Goal: Download file/media

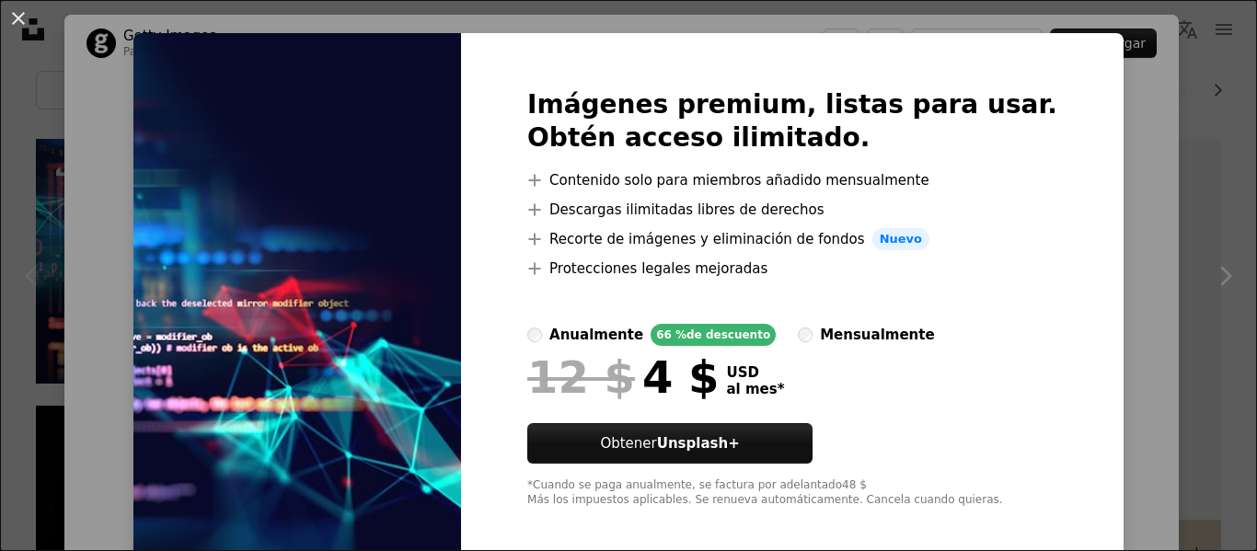
scroll to position [40, 0]
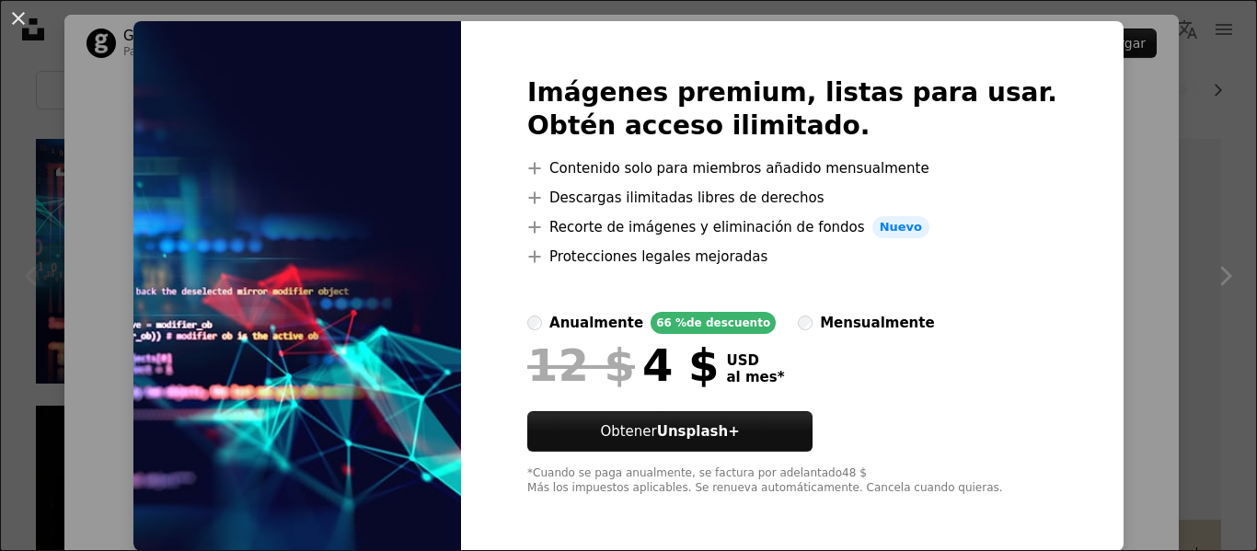
click at [1104, 172] on div "An X shape Imágenes premium, listas para usar. Obtén acceso ilimitado. A plus s…" at bounding box center [628, 275] width 1257 height 551
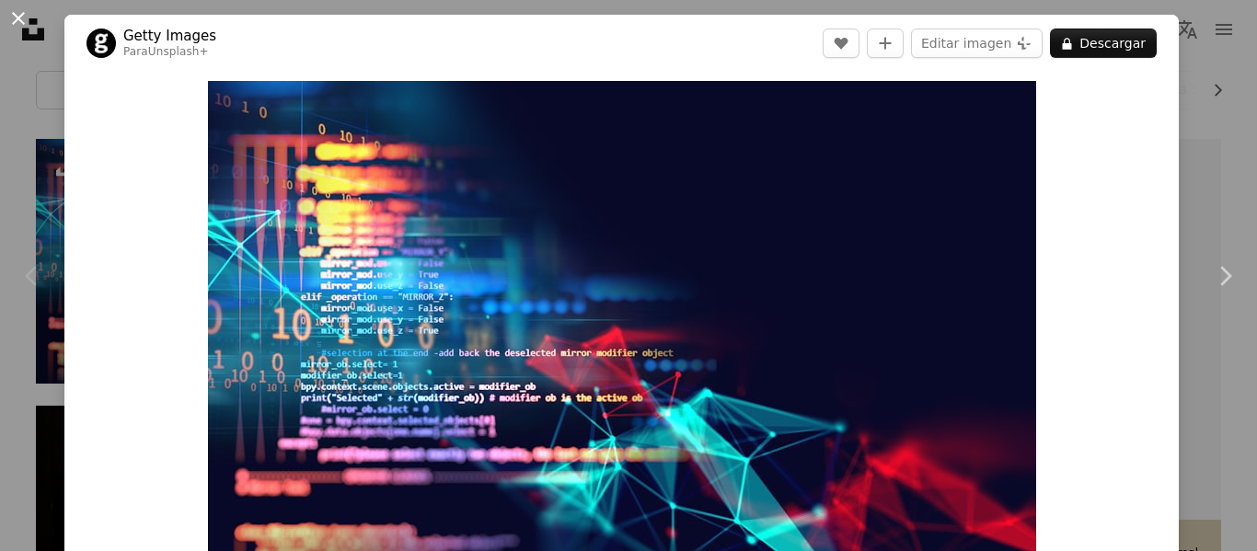
click at [15, 19] on button "An X shape" at bounding box center [18, 18] width 22 height 22
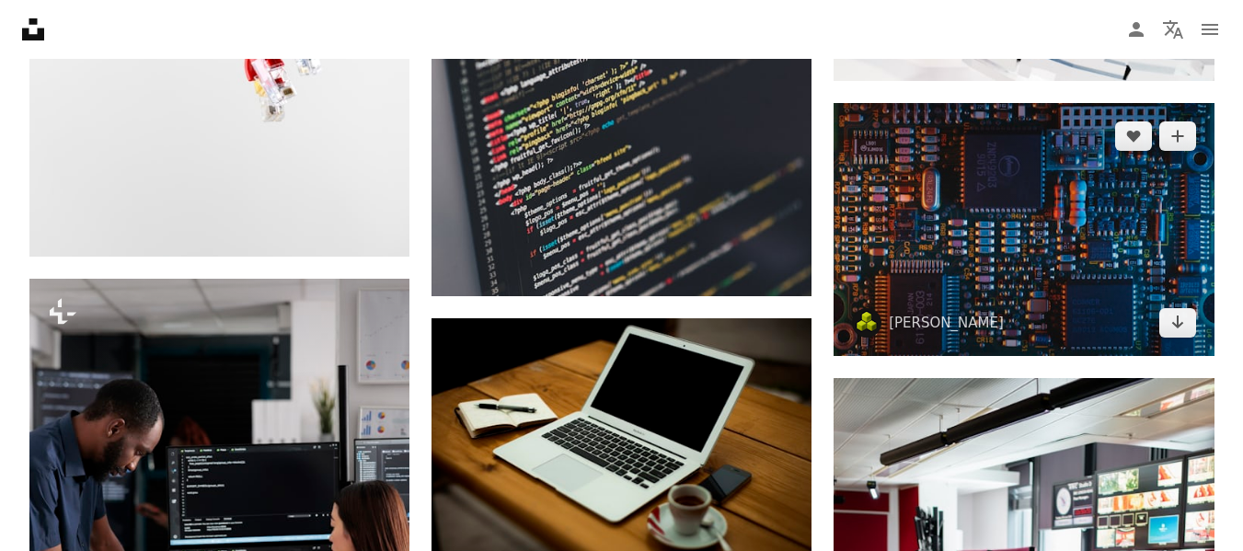
scroll to position [1841, 0]
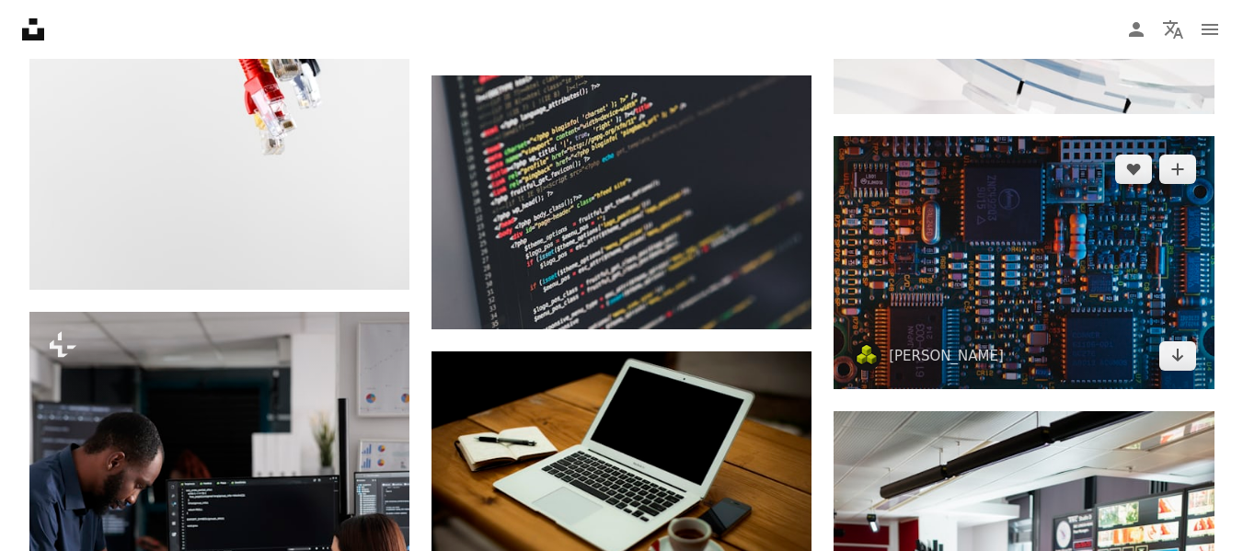
click at [1041, 278] on img at bounding box center [1024, 262] width 380 height 253
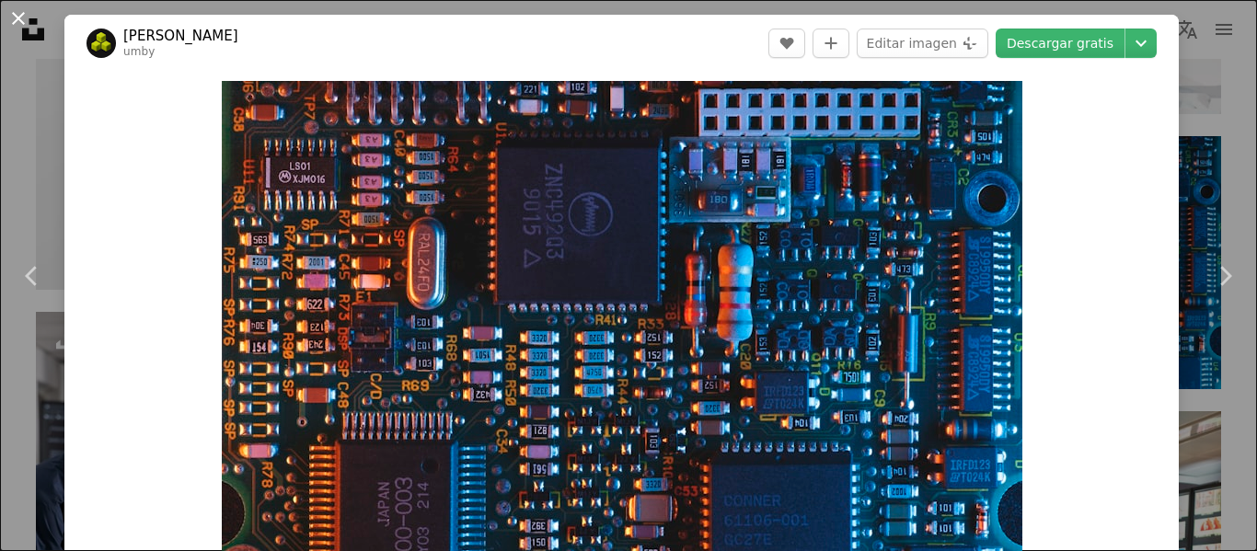
click at [18, 17] on button "An X shape" at bounding box center [18, 18] width 22 height 22
